Goal: Transaction & Acquisition: Book appointment/travel/reservation

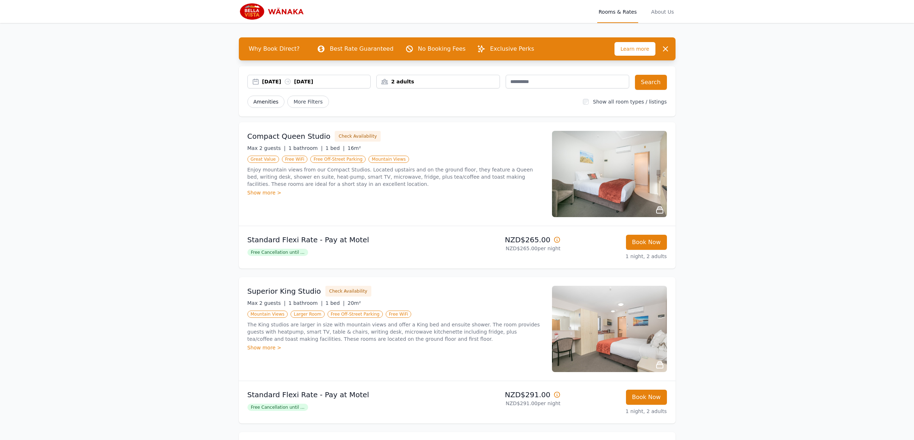
click at [264, 101] on span "Amenities" at bounding box center [265, 102] width 37 height 12
click at [301, 107] on span "More Filters" at bounding box center [307, 102] width 41 height 12
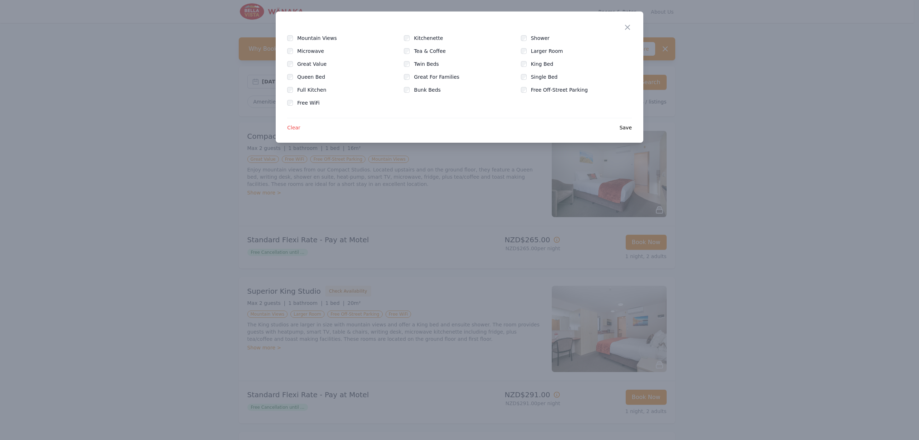
click at [297, 55] on form "Mountain Views Kitchenette Shower Microwave Tea & Coffee Larger Room Great Valu…" at bounding box center [459, 70] width 345 height 72
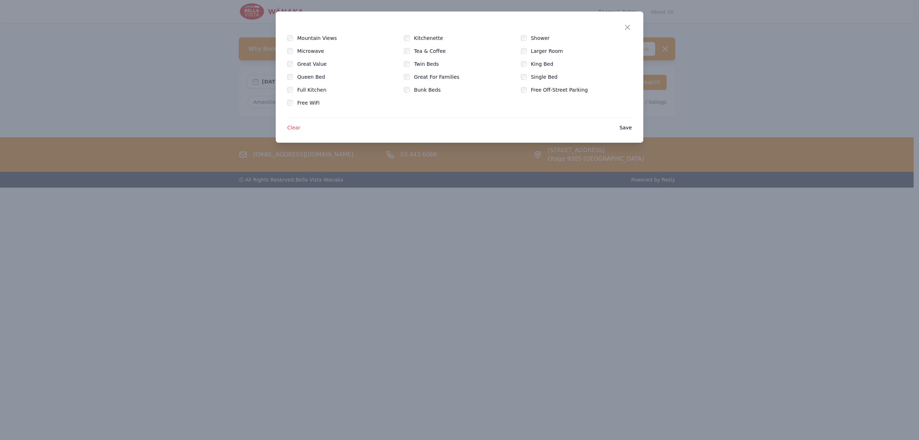
click at [634, 129] on div "Close Mountain Views Kitchenette Shower Microwave Tea & Coffee Larger Room Grea…" at bounding box center [460, 76] width 368 height 131
click at [625, 128] on span "Save" at bounding box center [626, 127] width 12 height 7
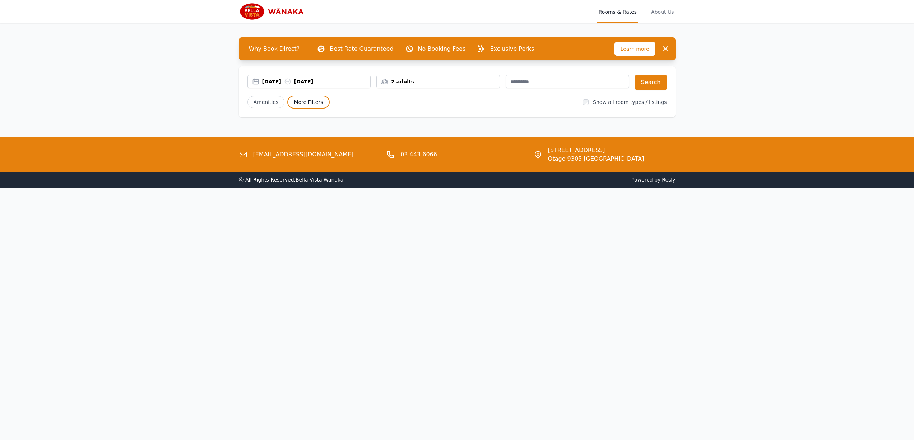
click at [317, 100] on span "More Filters" at bounding box center [308, 102] width 42 height 13
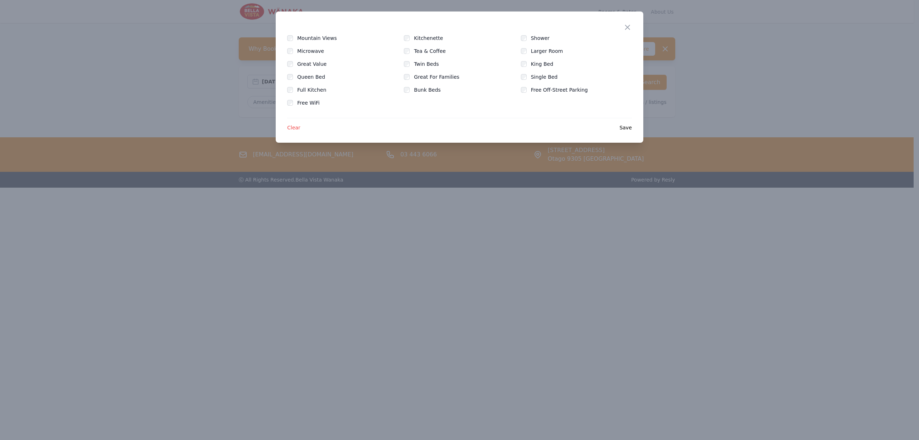
click at [425, 36] on label "Kitchenette" at bounding box center [433, 37] width 38 height 7
click at [626, 133] on div "Close Mountain Views Kitchenette Shower Microwave Tea & Coffee Larger Room Grea…" at bounding box center [460, 76] width 368 height 131
click at [625, 130] on span "Save" at bounding box center [626, 127] width 12 height 7
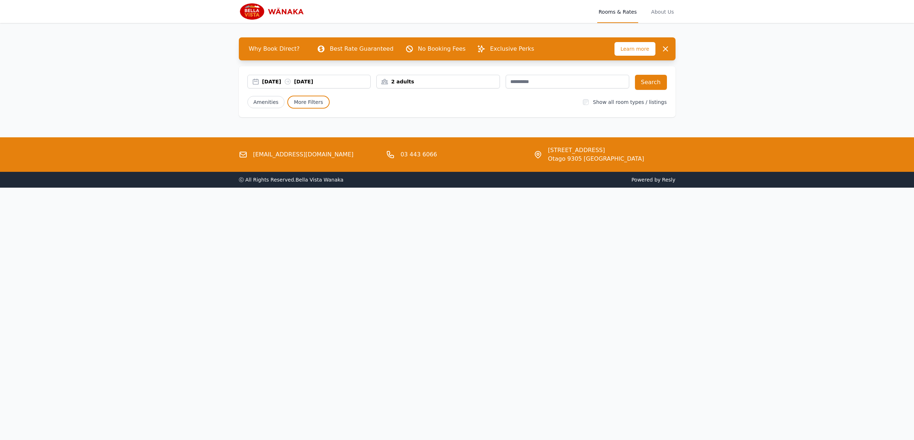
click at [305, 112] on div "16 Nov 2025 17 Nov 2025 2 adults Search Amenities More Filters Show all room ty…" at bounding box center [457, 91] width 437 height 51
click at [307, 106] on span "More Filters" at bounding box center [308, 102] width 42 height 13
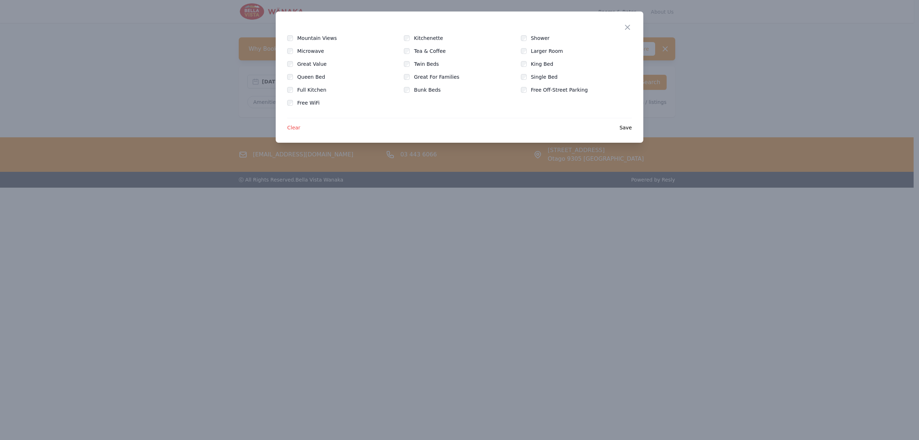
click at [300, 89] on label "Full Kitchen" at bounding box center [316, 89] width 38 height 7
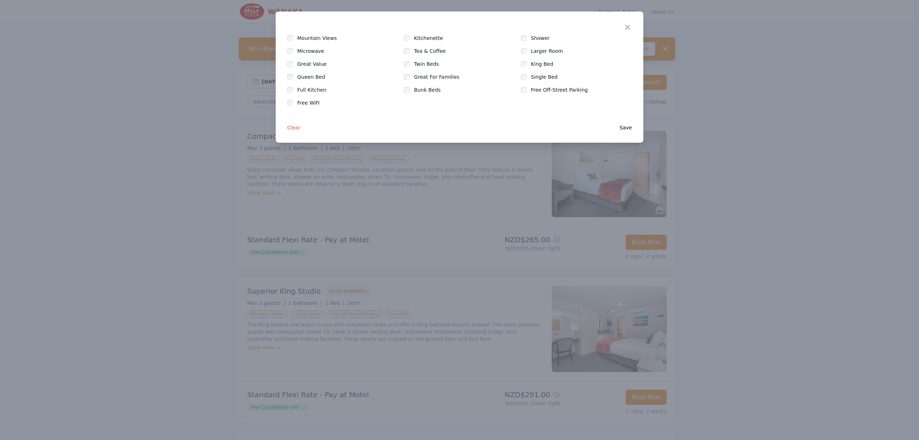
click at [445, 207] on div at bounding box center [459, 220] width 919 height 440
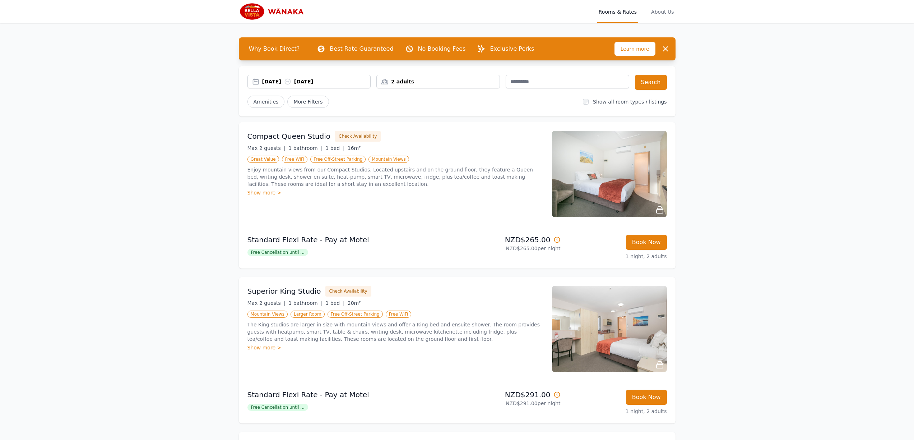
click at [263, 192] on div "Show more >" at bounding box center [395, 192] width 296 height 7
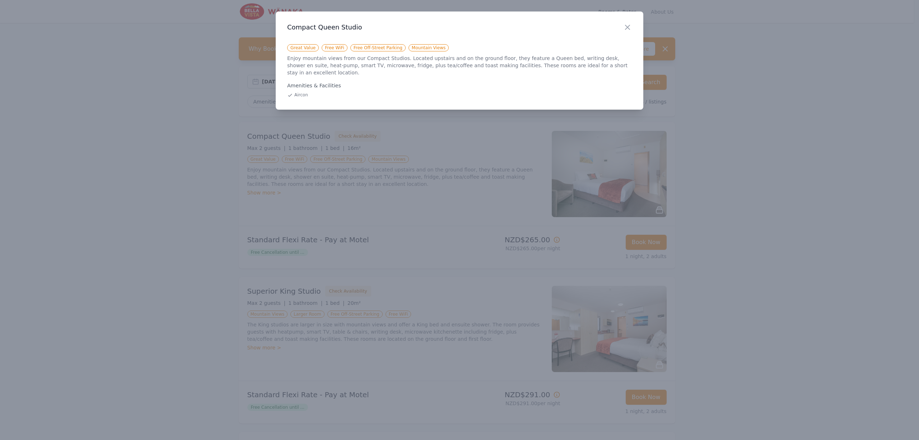
click at [634, 23] on div "Close" at bounding box center [633, 22] width 20 height 23
click at [617, 25] on h3 "Compact Queen Studio" at bounding box center [459, 27] width 345 height 9
click at [623, 27] on icon "button" at bounding box center [627, 27] width 9 height 9
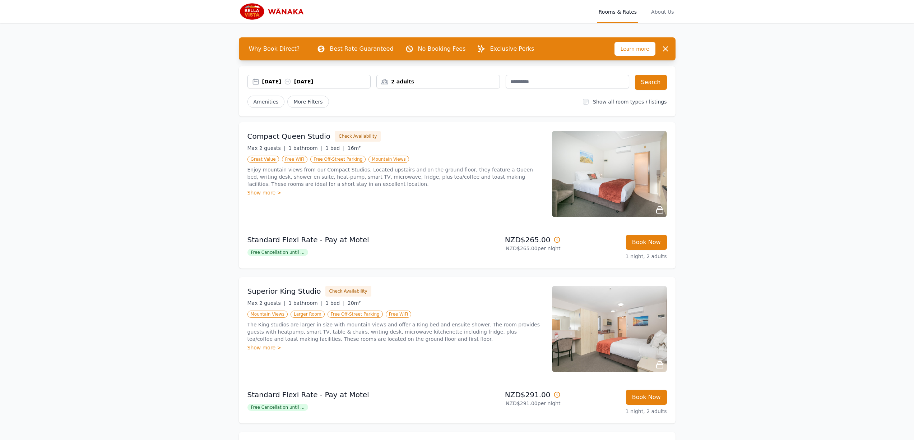
click at [265, 347] on div "Show more >" at bounding box center [395, 347] width 296 height 7
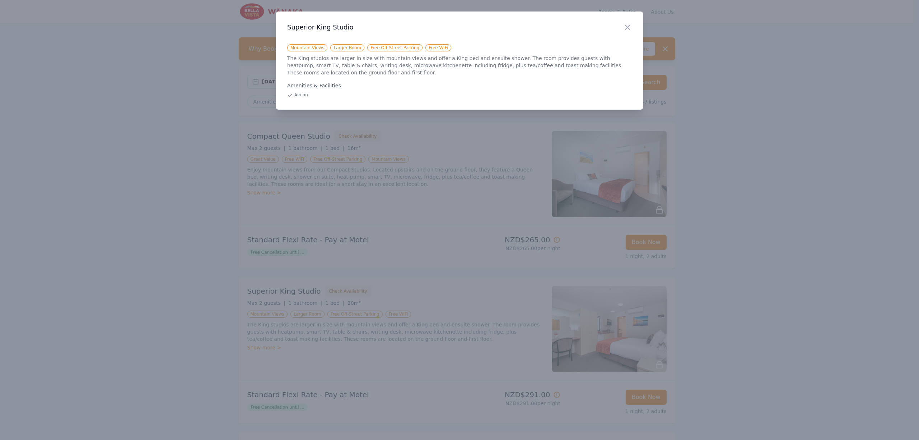
click at [285, 351] on div at bounding box center [459, 220] width 919 height 440
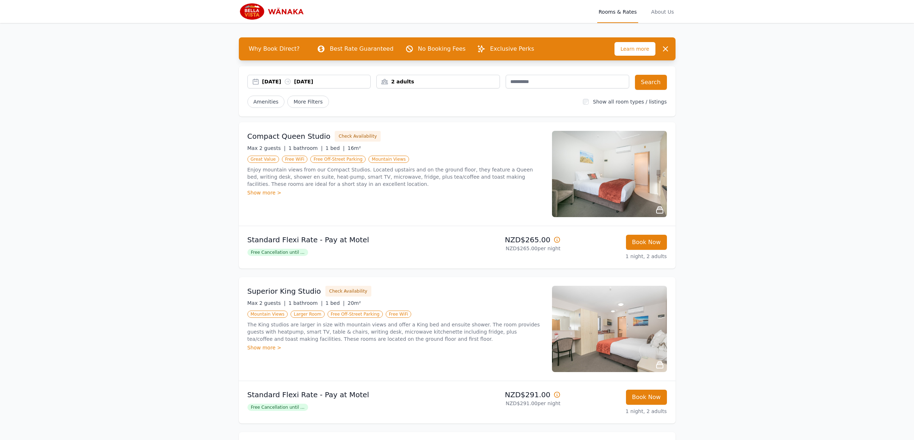
click at [602, 205] on img at bounding box center [609, 174] width 115 height 86
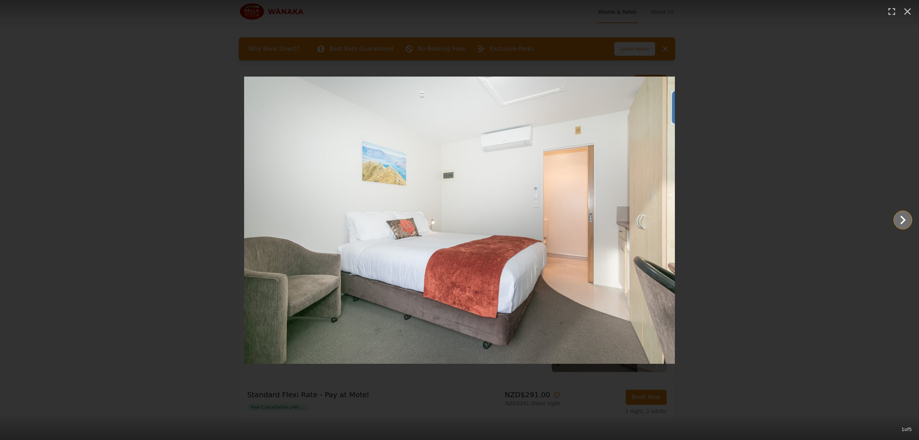
click at [899, 220] on icon "Show slide 2 of 5" at bounding box center [903, 219] width 17 height 17
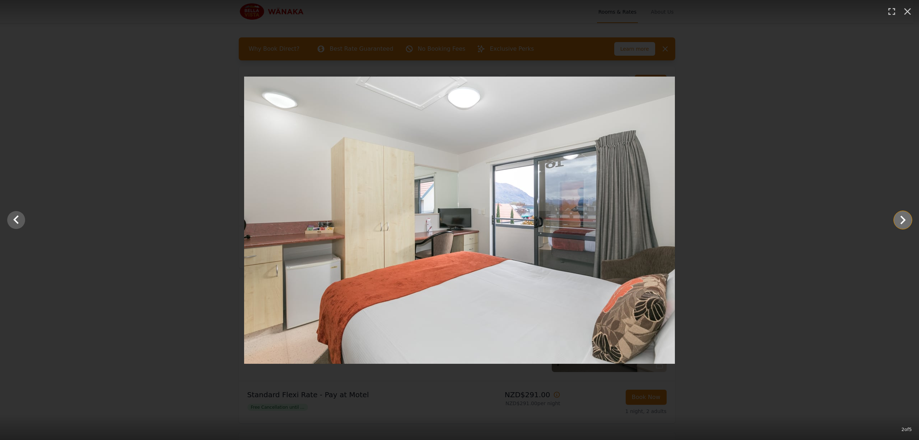
click at [899, 220] on icon "Show slide 3 of 5" at bounding box center [903, 219] width 17 height 17
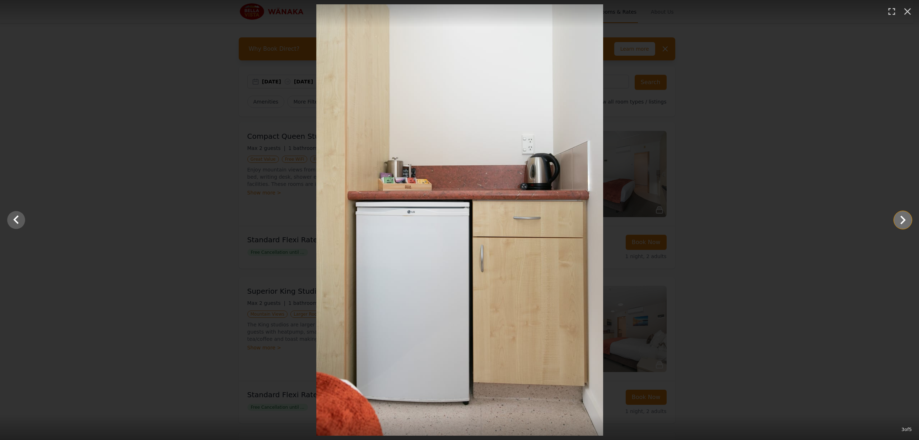
click at [899, 220] on icon "Show slide 4 of 5" at bounding box center [903, 219] width 17 height 17
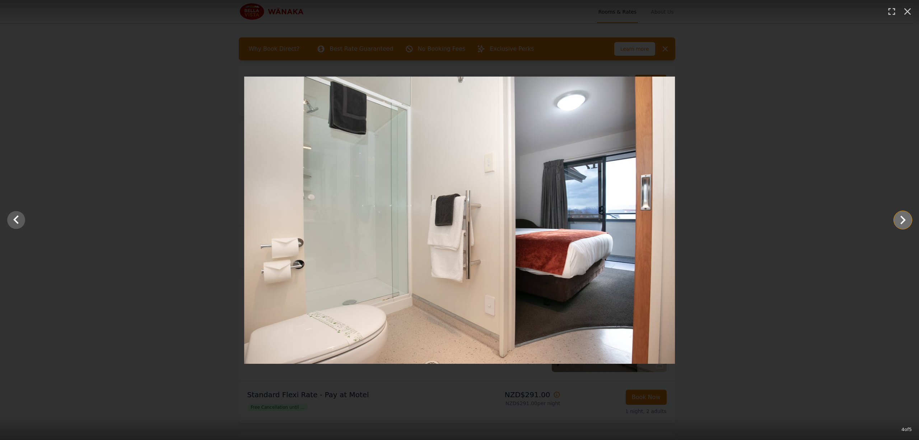
click at [899, 220] on icon "Show slide 5 of 5" at bounding box center [903, 219] width 17 height 17
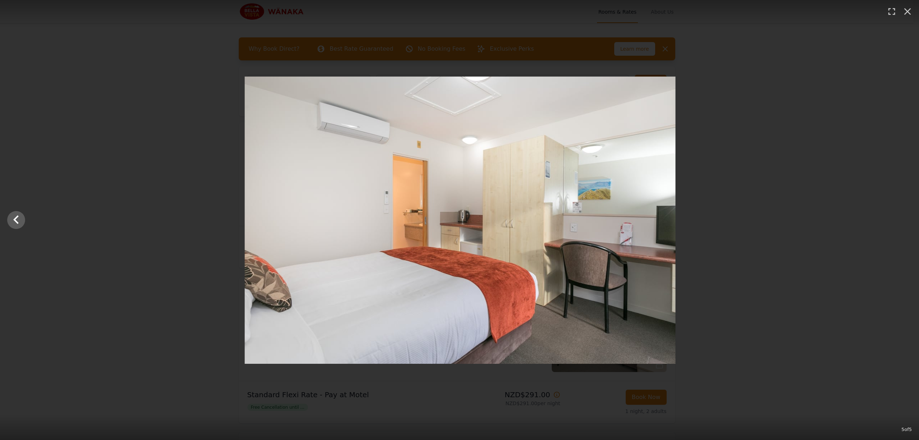
click at [899, 220] on div at bounding box center [460, 219] width 919 height 287
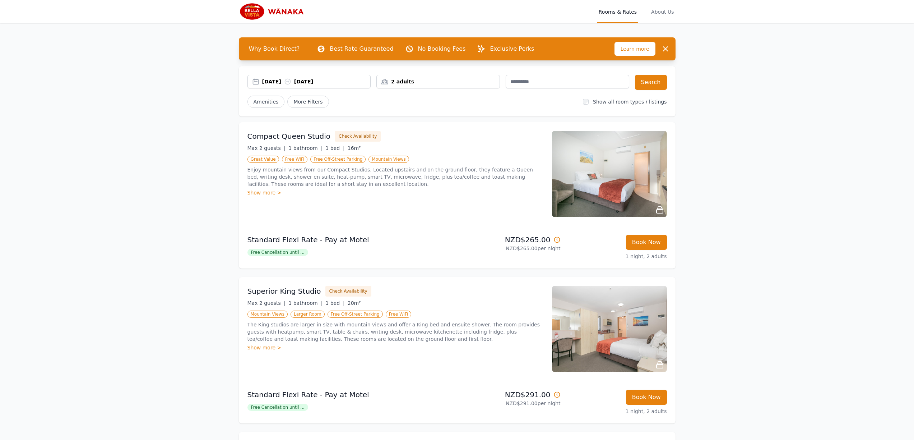
click at [426, 161] on ul "Great Value Free WiFi Free Off-Street Parking Mountain Views" at bounding box center [395, 158] width 296 height 9
click at [282, 252] on span "Free Cancellation until ..." at bounding box center [277, 252] width 61 height 7
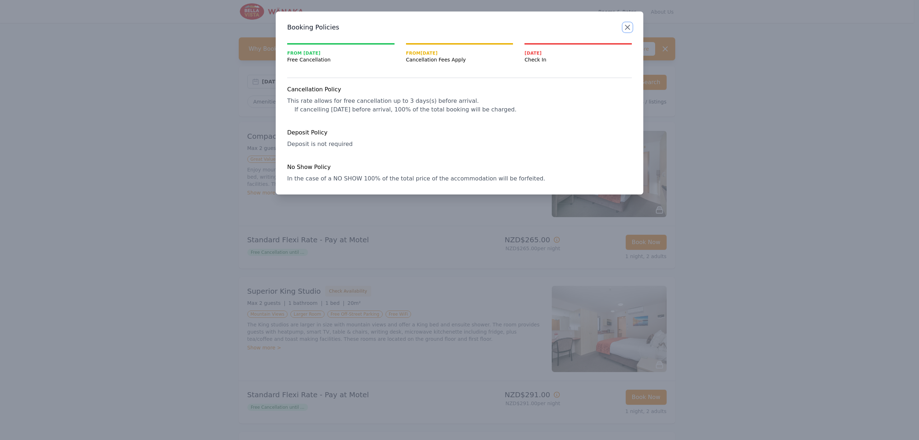
click at [632, 27] on icon "button" at bounding box center [627, 27] width 9 height 9
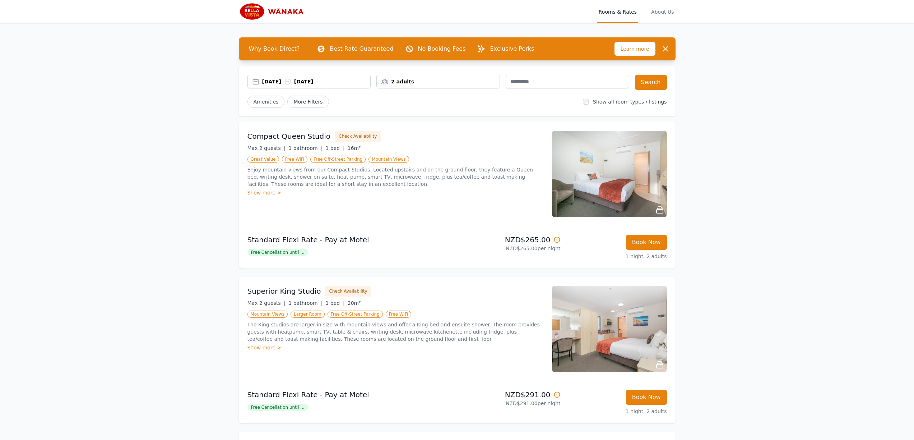
click at [314, 255] on div "Free Cancellation until ..." at bounding box center [350, 251] width 207 height 9
click at [292, 249] on span "Free Cancellation until ..." at bounding box center [277, 252] width 61 height 7
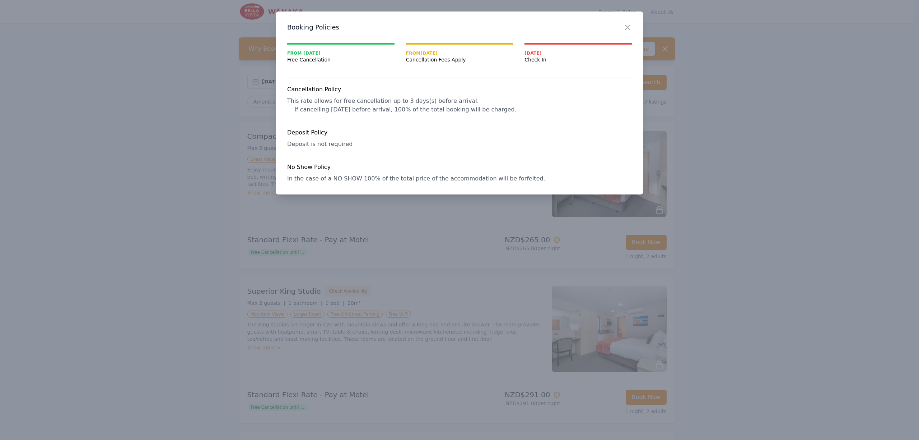
click at [268, 190] on div at bounding box center [459, 220] width 919 height 440
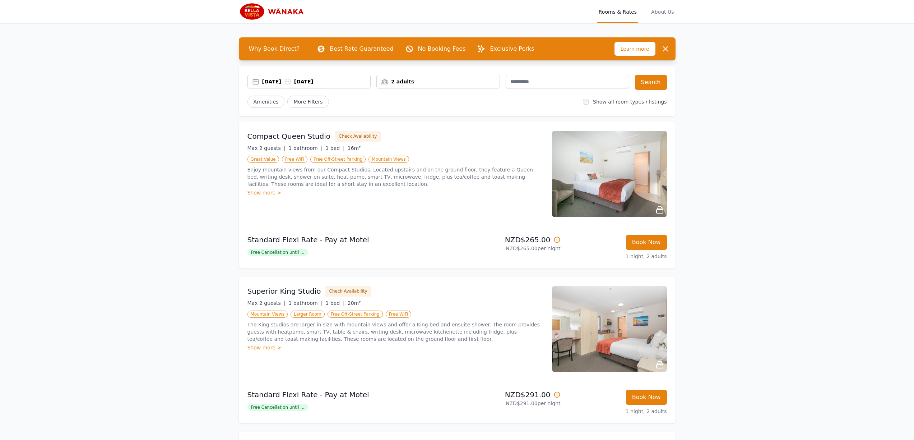
click at [266, 193] on div "Show more >" at bounding box center [395, 192] width 296 height 7
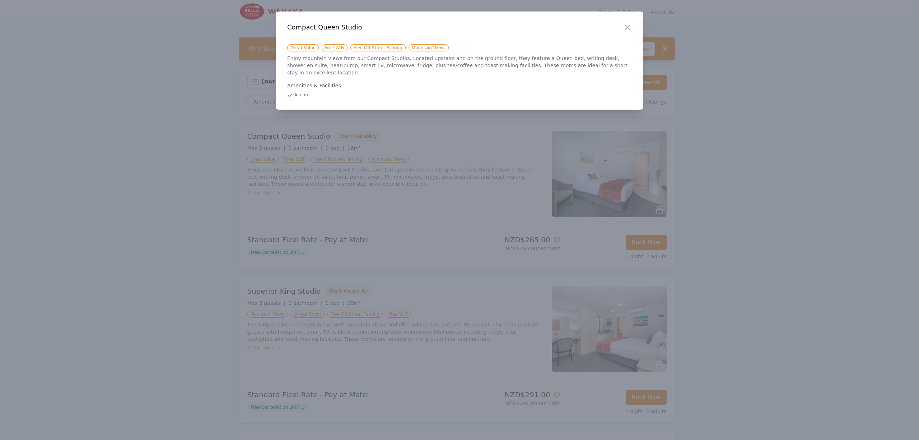
click at [290, 246] on div at bounding box center [459, 220] width 919 height 440
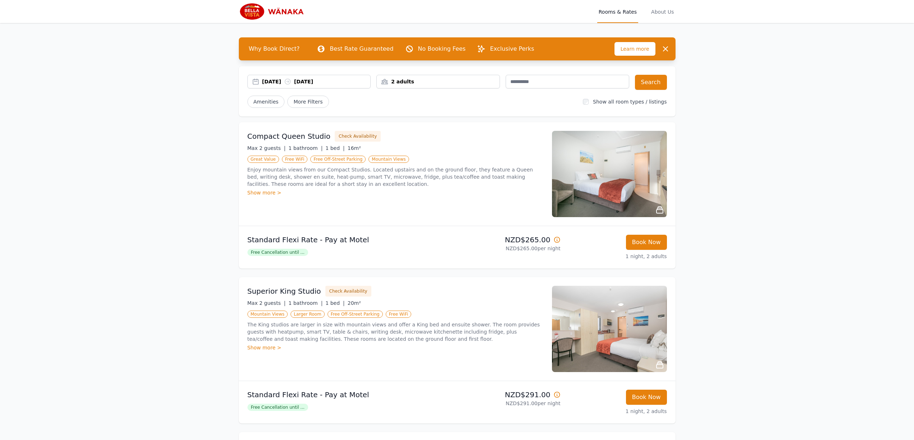
click at [288, 256] on div "Free Cancellation until ..." at bounding box center [350, 251] width 207 height 9
click at [289, 252] on span "Free Cancellation until ..." at bounding box center [277, 252] width 61 height 7
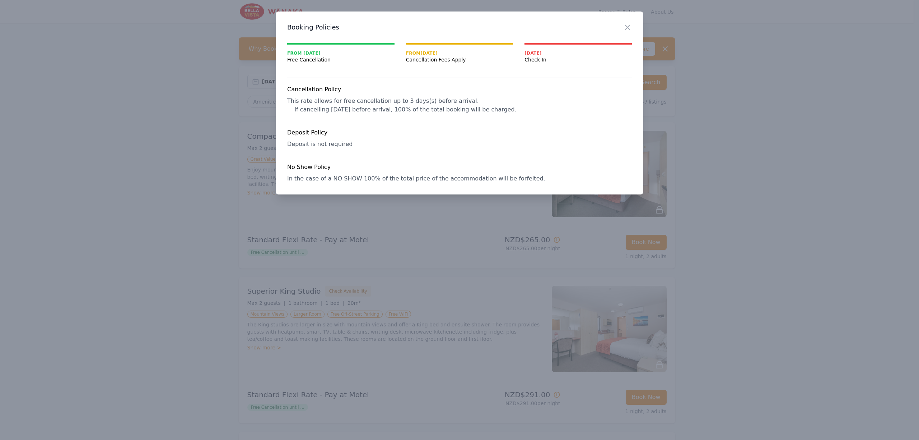
click at [351, 255] on div at bounding box center [459, 220] width 919 height 440
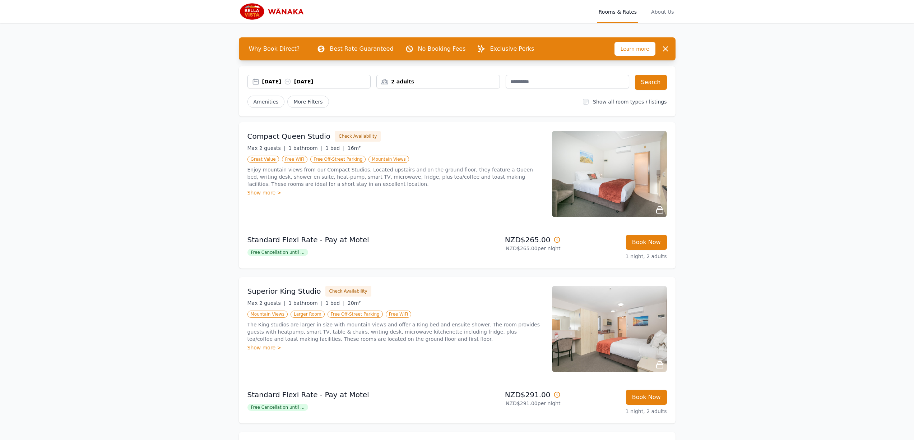
click at [233, 17] on div "Open main menu Rooms & Rates About Us" at bounding box center [457, 11] width 460 height 23
click at [243, 16] on img at bounding box center [273, 11] width 69 height 17
click at [662, 17] on span "About Us" at bounding box center [662, 11] width 25 height 23
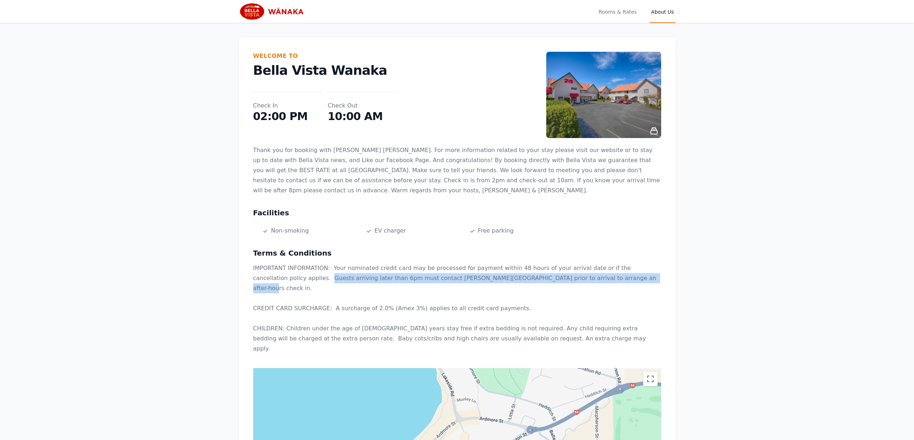
drag, startPoint x: 579, startPoint y: 279, endPoint x: 276, endPoint y: 280, distance: 302.8
click at [276, 280] on p "IMPORTANT INFORMATION: Your nominated credit card may be processed for payment …" at bounding box center [457, 308] width 408 height 91
copy p "Guests arriving later than 6pm must contact [PERSON_NAME][GEOGRAPHIC_DATA] prio…"
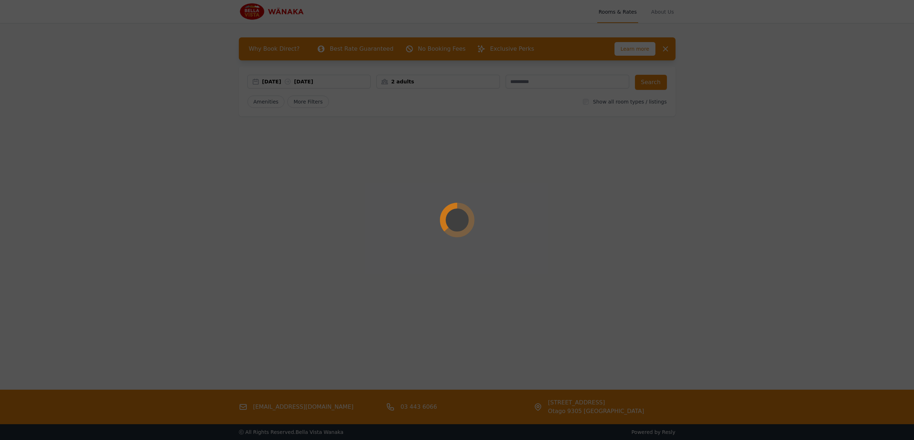
click at [659, 15] on div at bounding box center [457, 220] width 914 height 440
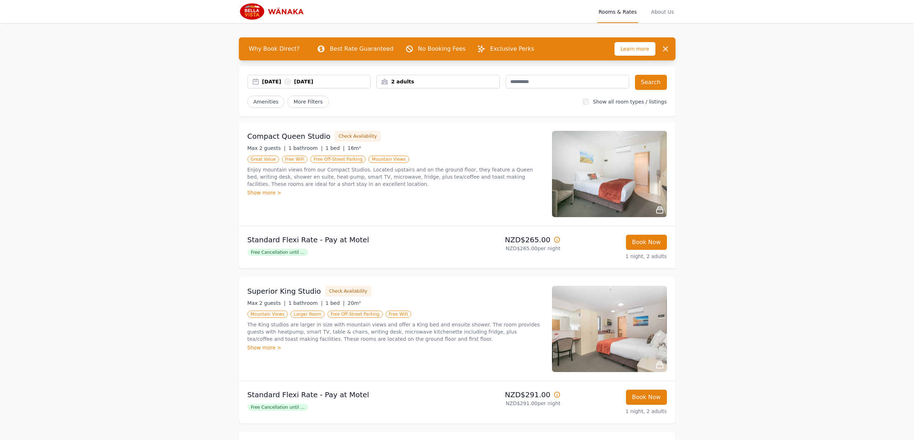
click at [284, 16] on img at bounding box center [273, 11] width 69 height 17
